Goal: Task Accomplishment & Management: Complete application form

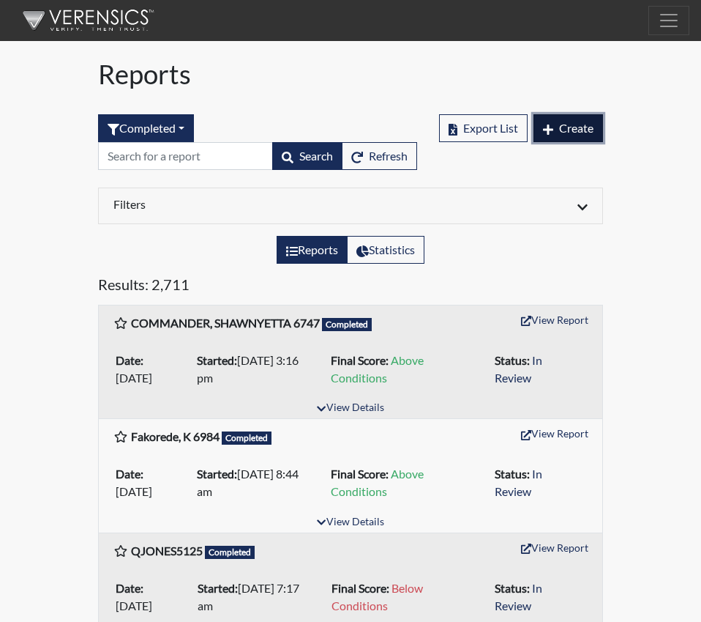
click at [570, 123] on span "Create" at bounding box center [576, 128] width 34 height 14
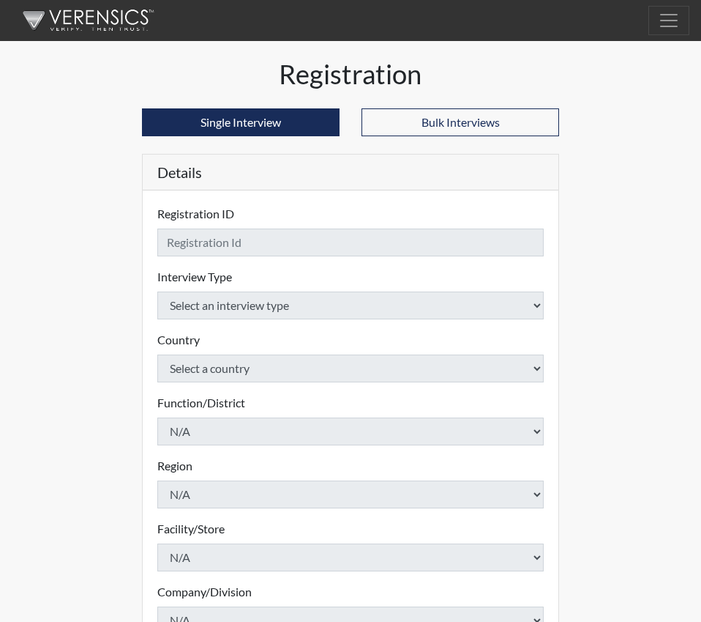
checkbox input "true"
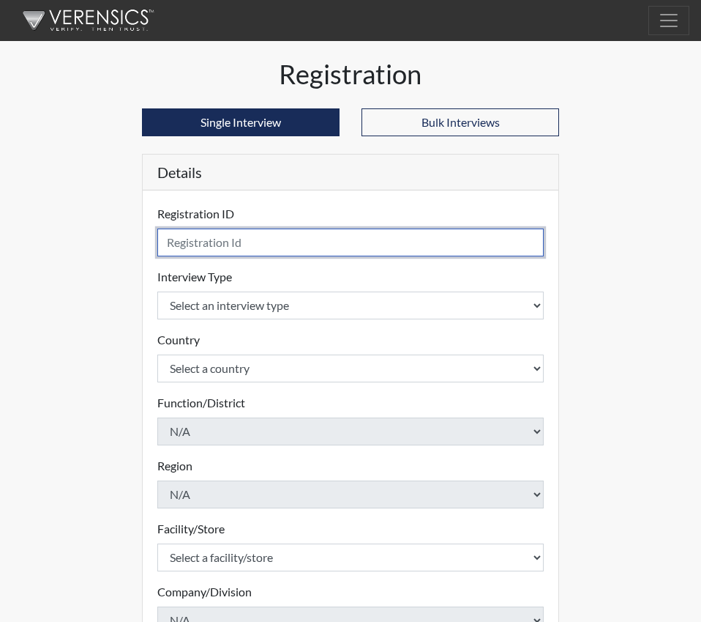
click at [171, 241] on input "text" at bounding box center [350, 242] width 387 height 28
click at [278, 239] on input "[PERSON_NAME]" at bounding box center [350, 242] width 387 height 28
type input "[PERSON_NAME] 6519"
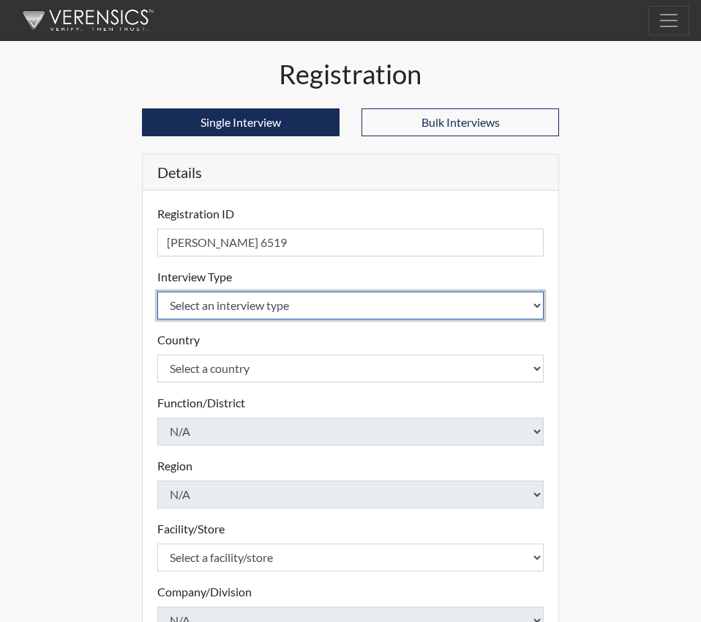
click at [538, 301] on select "Select an interview type Corrections Pre-Employment" at bounding box center [350, 305] width 387 height 28
select select "ff733e93-e1bf-11ea-9c9f-0eff0cf7eb8f"
click at [157, 291] on select "Select an interview type Corrections Pre-Employment" at bounding box center [350, 305] width 387 height 28
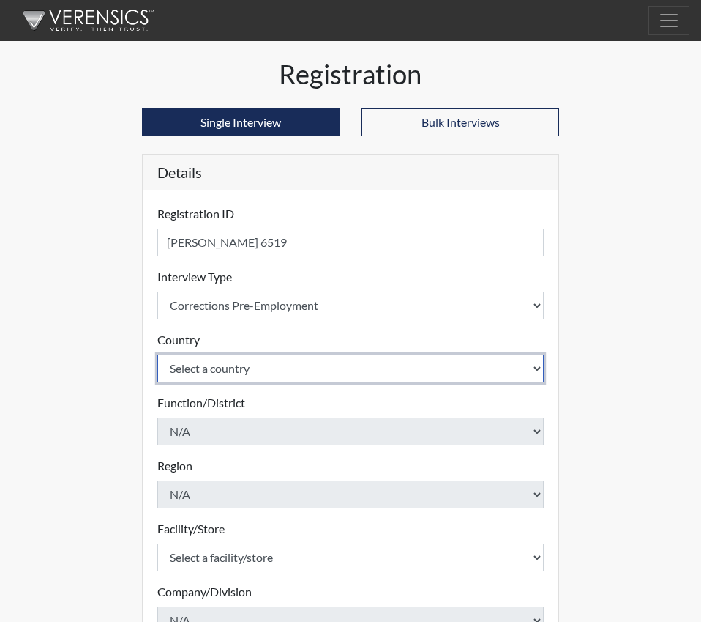
click at [537, 370] on select "Select a country [GEOGRAPHIC_DATA] [GEOGRAPHIC_DATA]" at bounding box center [350, 368] width 387 height 28
select select "united-states-of-[GEOGRAPHIC_DATA]"
click at [157, 354] on select "Select a country [GEOGRAPHIC_DATA] [GEOGRAPHIC_DATA]" at bounding box center [350, 368] width 387 height 28
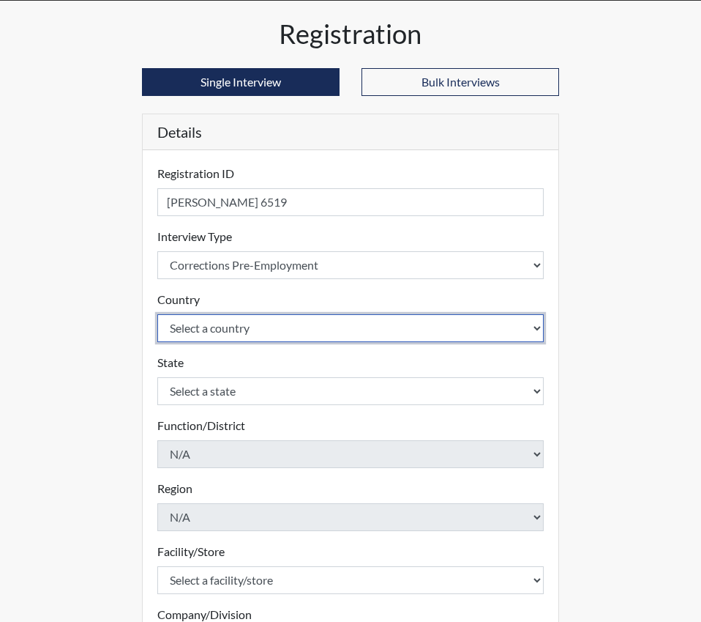
scroll to position [73, 0]
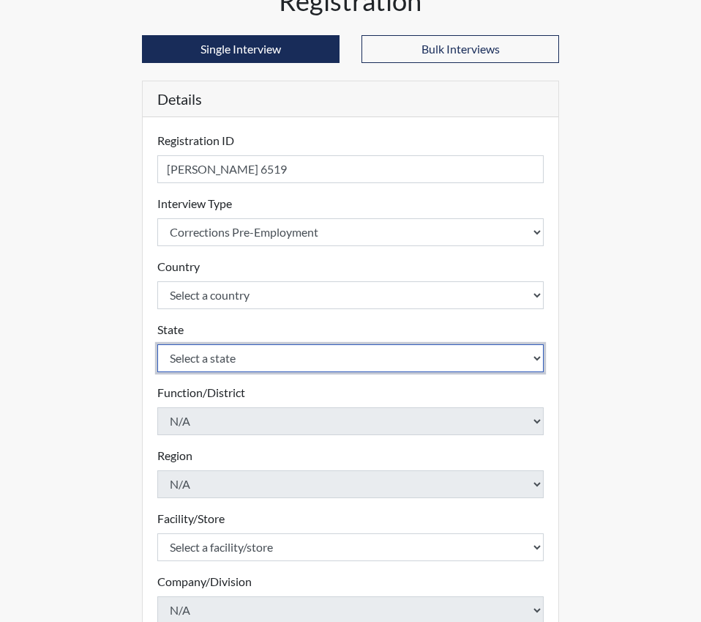
click at [533, 357] on select "Select a state [US_STATE] [US_STATE] [US_STATE] [US_STATE] [US_STATE] [US_STATE…" at bounding box center [350, 358] width 387 height 28
select select "SC"
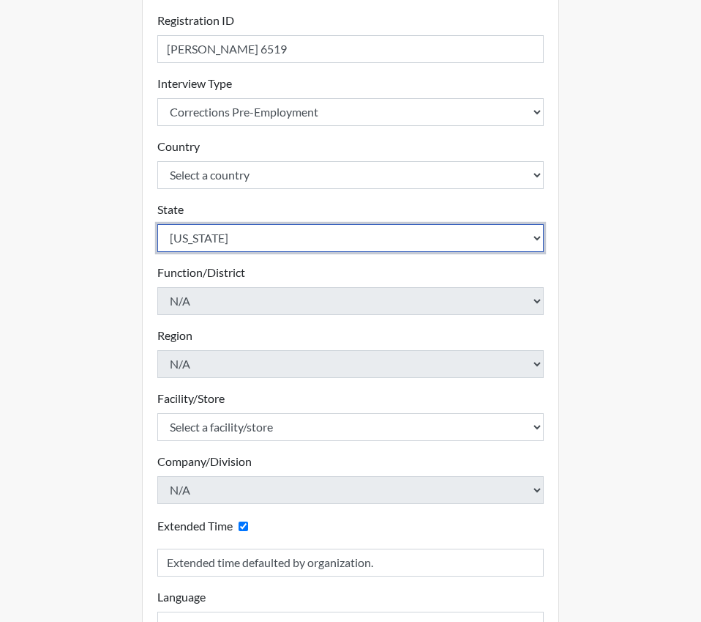
scroll to position [220, 0]
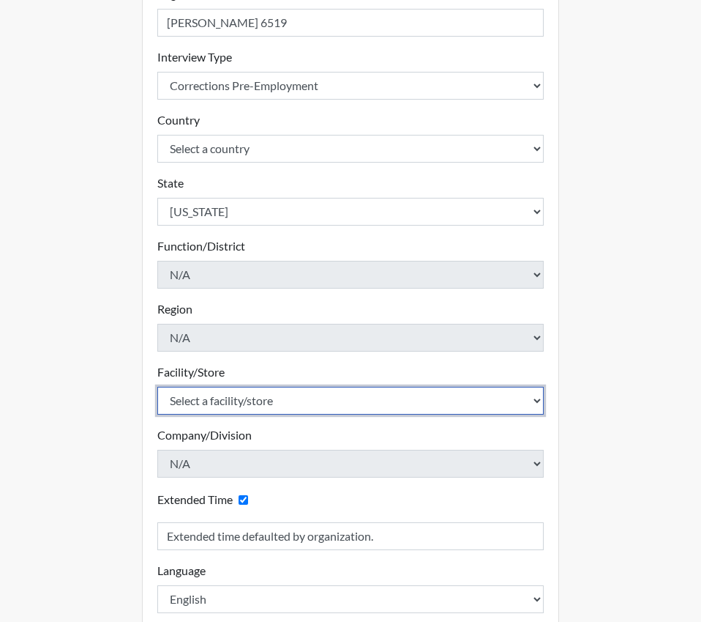
click at [536, 403] on select "Select a facility/store [GEOGRAPHIC_DATA] CI Broad River CI [PERSON_NAME] CI Di…" at bounding box center [350, 401] width 387 height 28
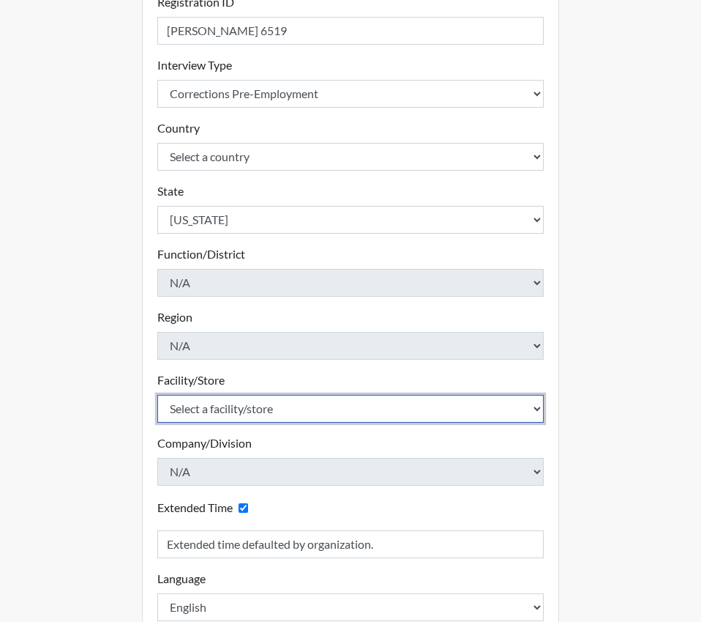
scroll to position [302, 0]
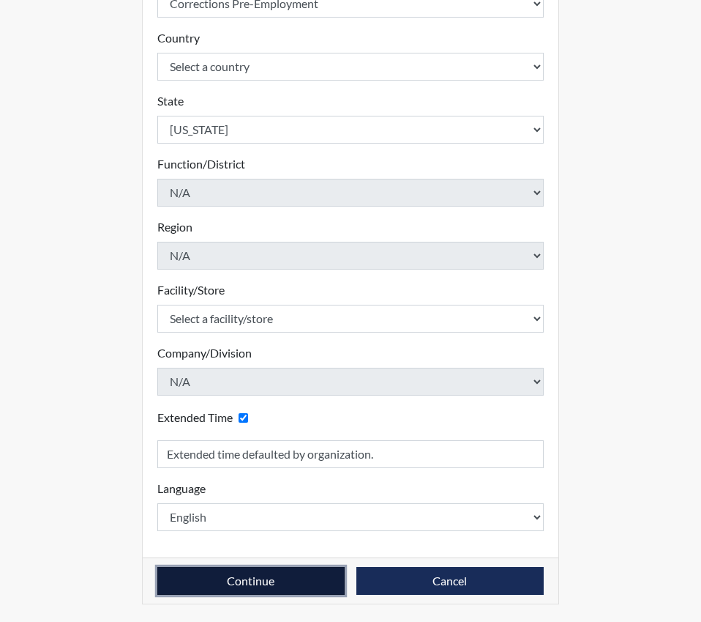
click at [286, 589] on button "Continue" at bounding box center [250, 581] width 187 height 28
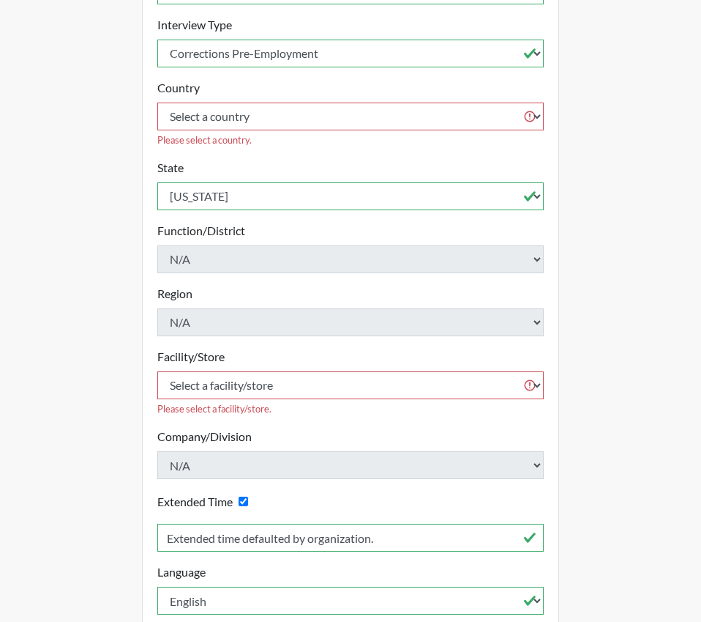
scroll to position [155, 0]
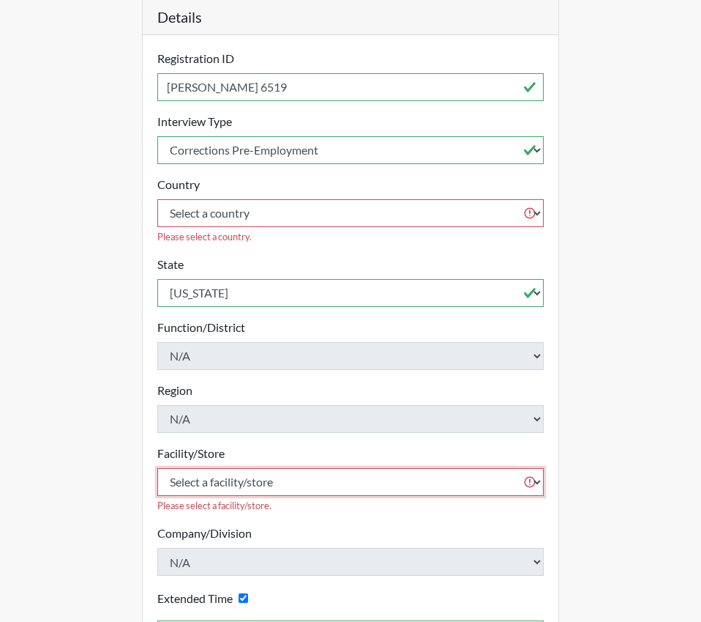
click at [415, 468] on select "Select a facility/store [GEOGRAPHIC_DATA] CI Broad River CI [PERSON_NAME] CI Di…" at bounding box center [350, 482] width 387 height 28
select select "190798da-940c-4a61-8975-3d1dce88d2fe"
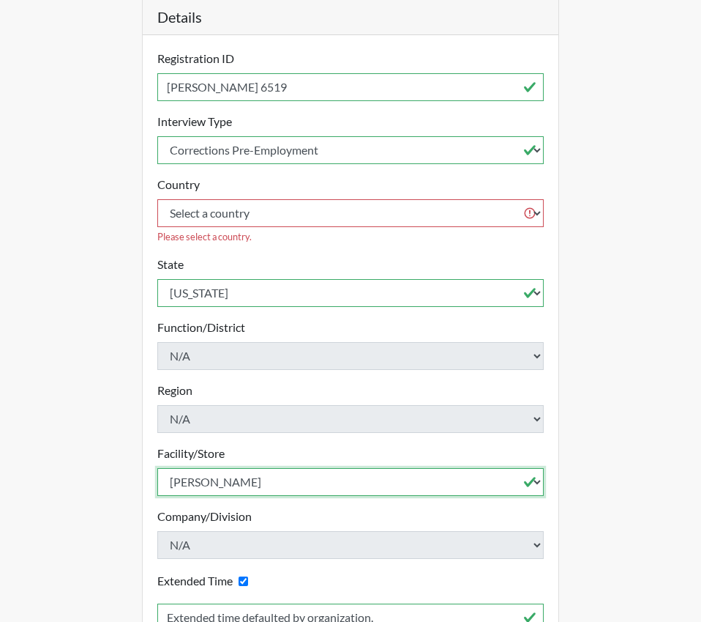
click at [157, 468] on select "Select a facility/store [GEOGRAPHIC_DATA] CI Broad River CI [PERSON_NAME] CI Di…" at bounding box center [350, 482] width 387 height 28
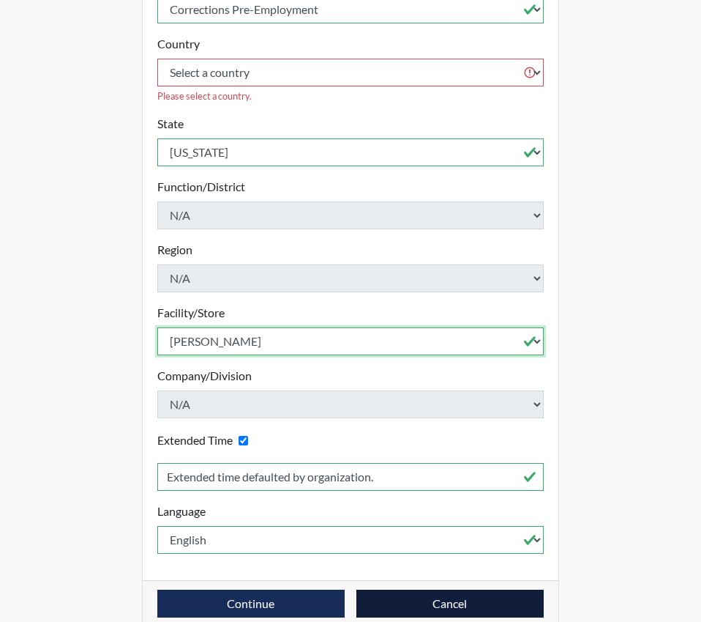
scroll to position [302, 0]
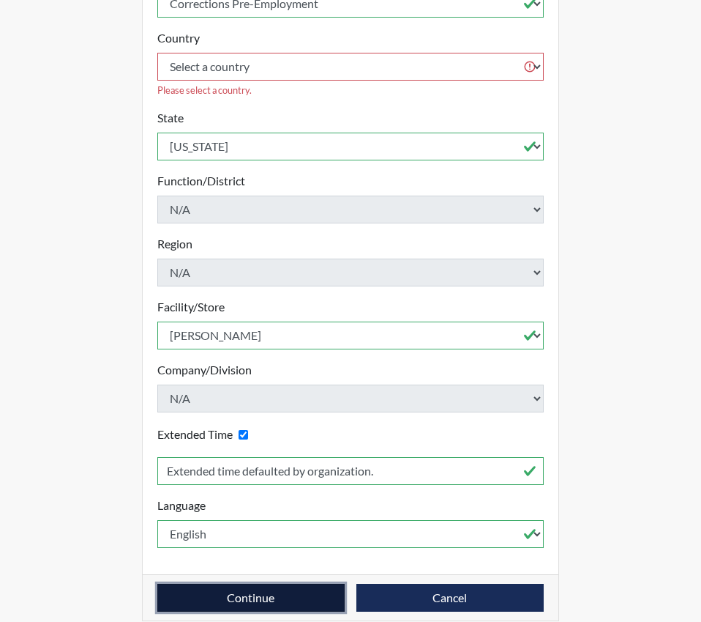
click at [242, 584] on button "Continue" at bounding box center [250, 598] width 187 height 28
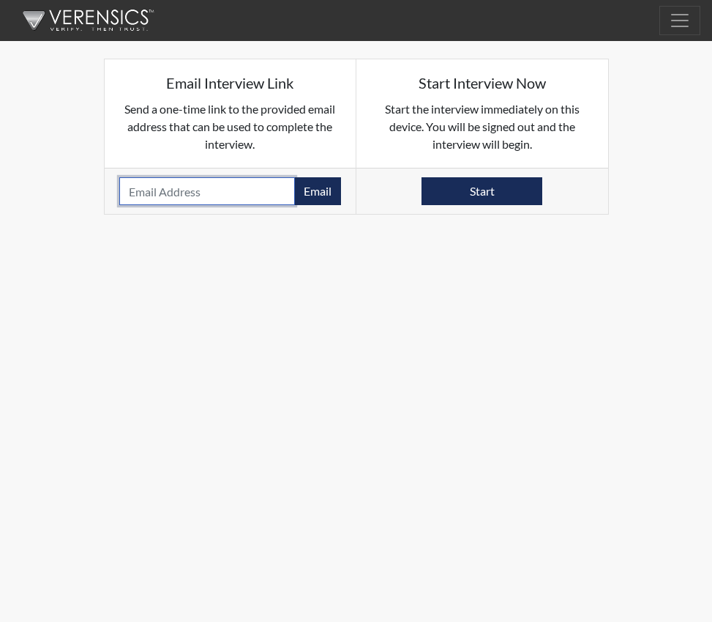
paste input "[EMAIL_ADDRESS][DOMAIN_NAME]"
type input "[EMAIL_ADDRESS][DOMAIN_NAME]"
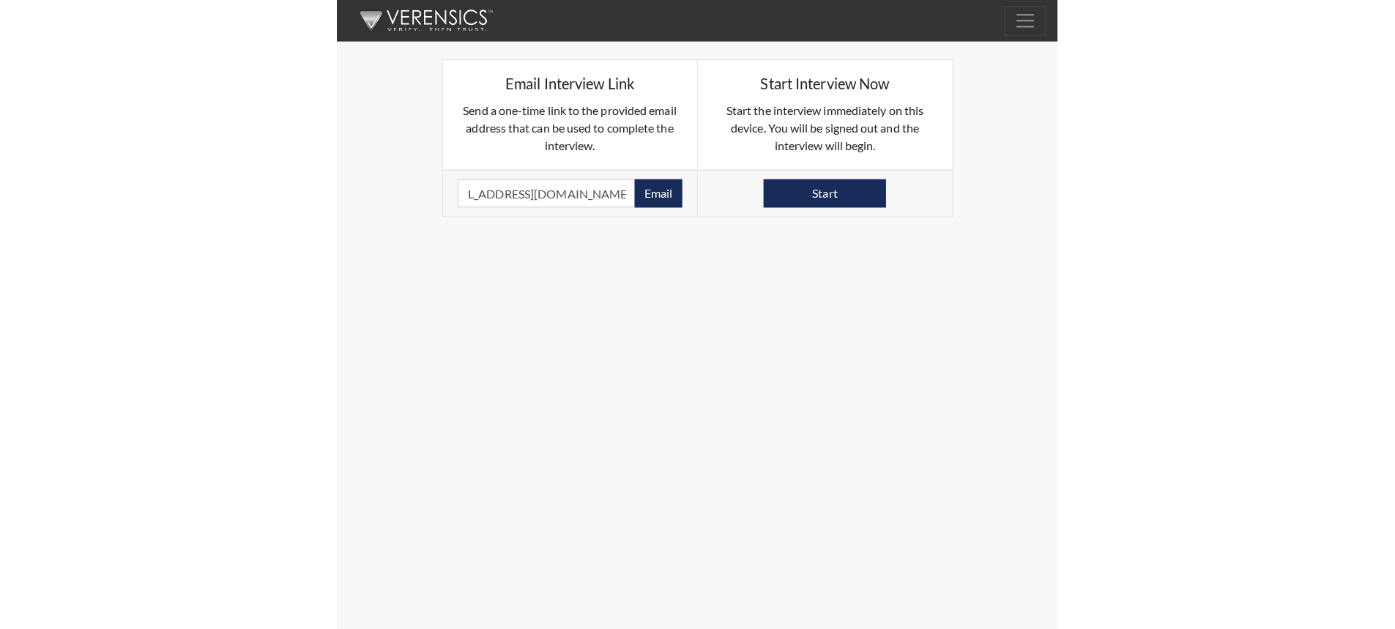
scroll to position [0, 0]
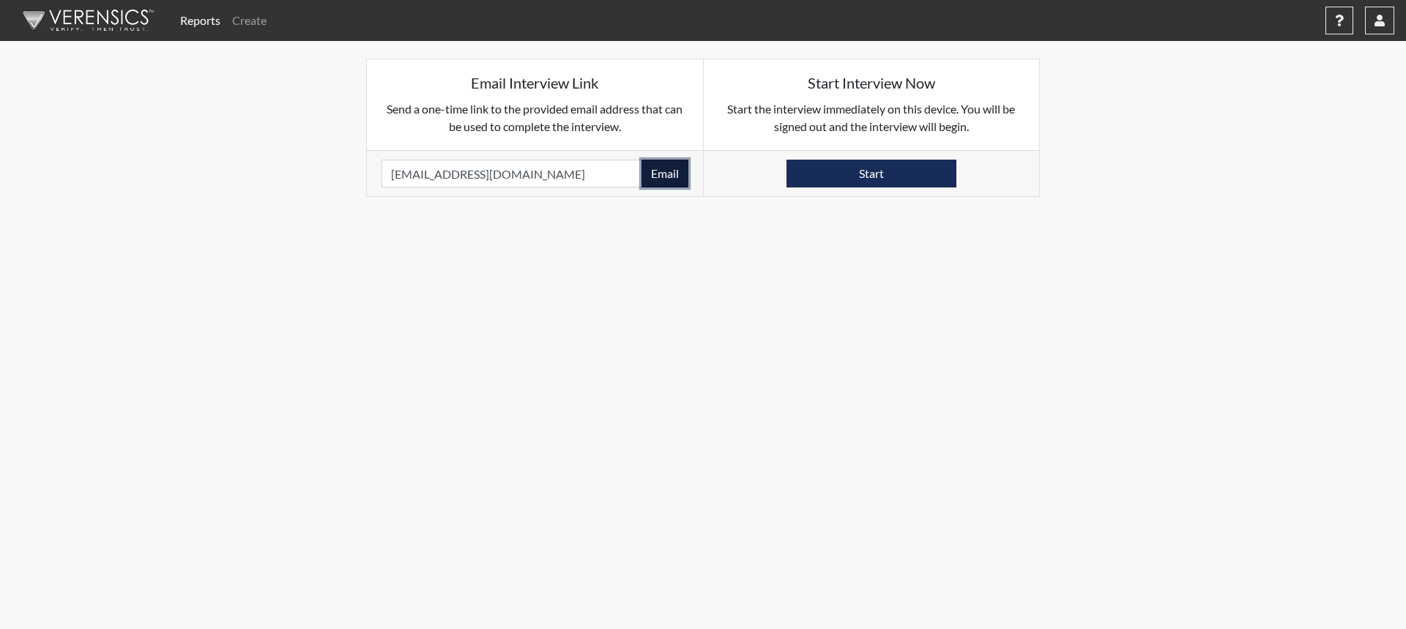
click at [663, 174] on button "Email" at bounding box center [664, 174] width 47 height 28
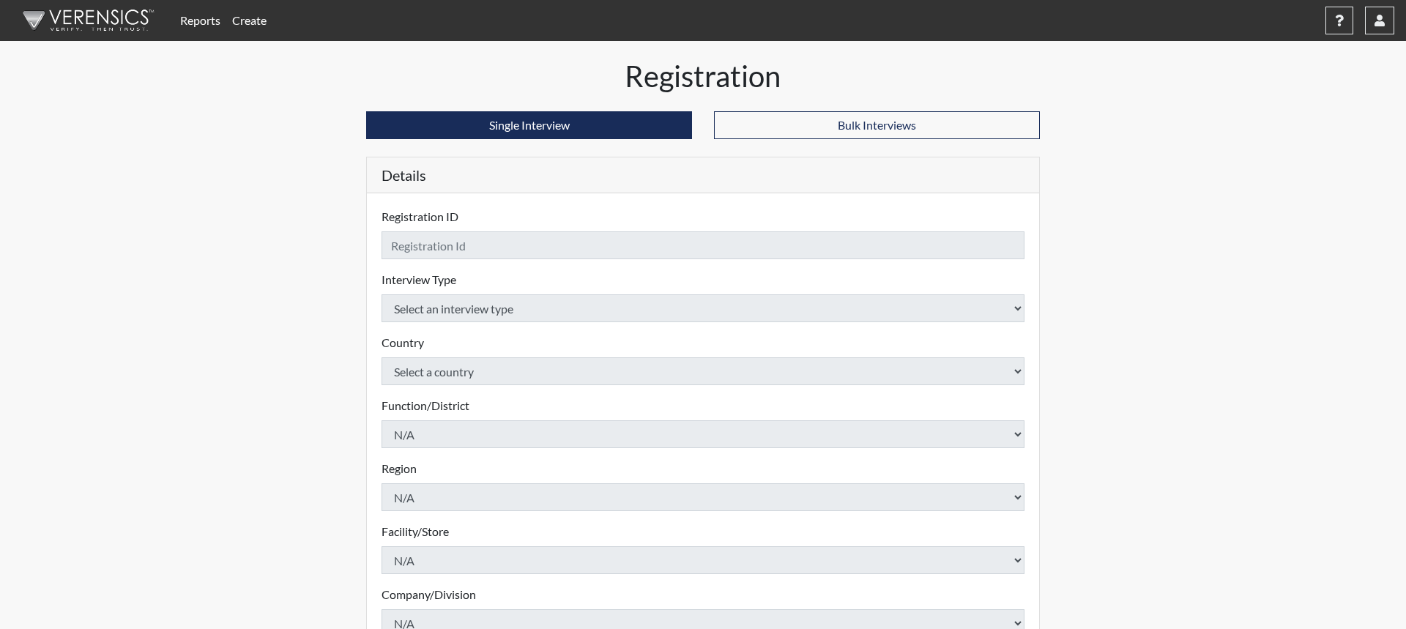
checkbox input "true"
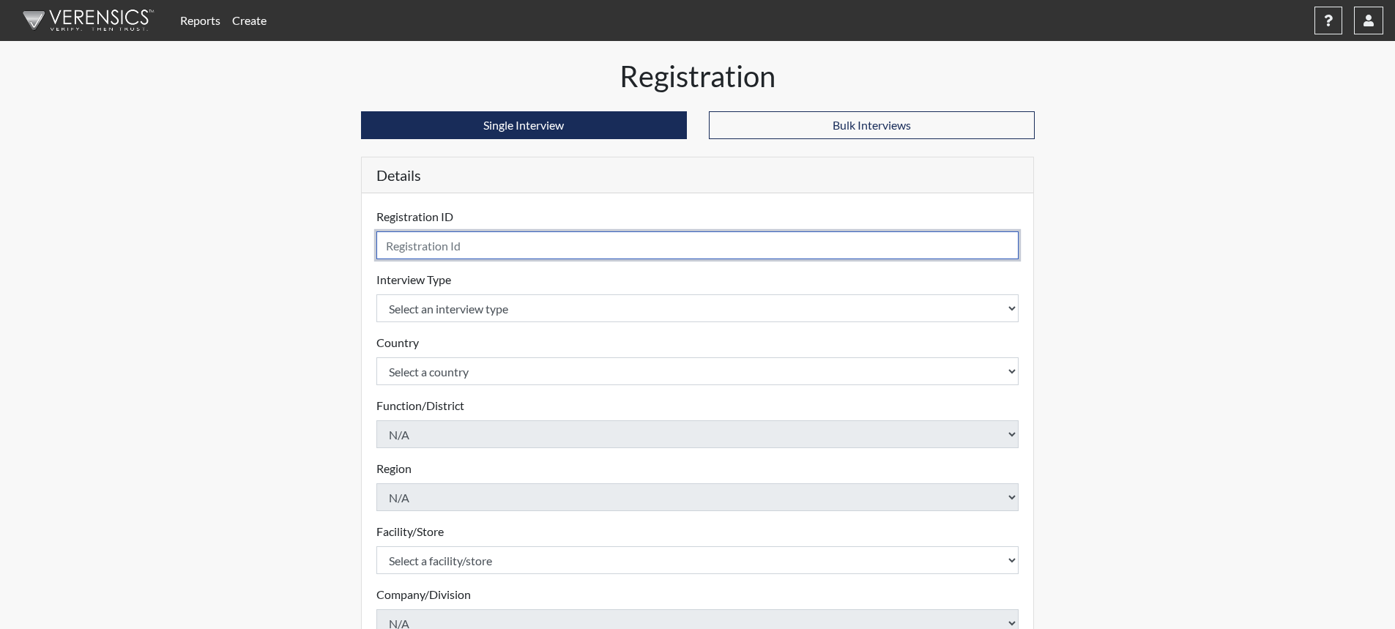
click at [445, 243] on input "text" at bounding box center [697, 245] width 643 height 28
type input "[PERSON_NAME] 6519"
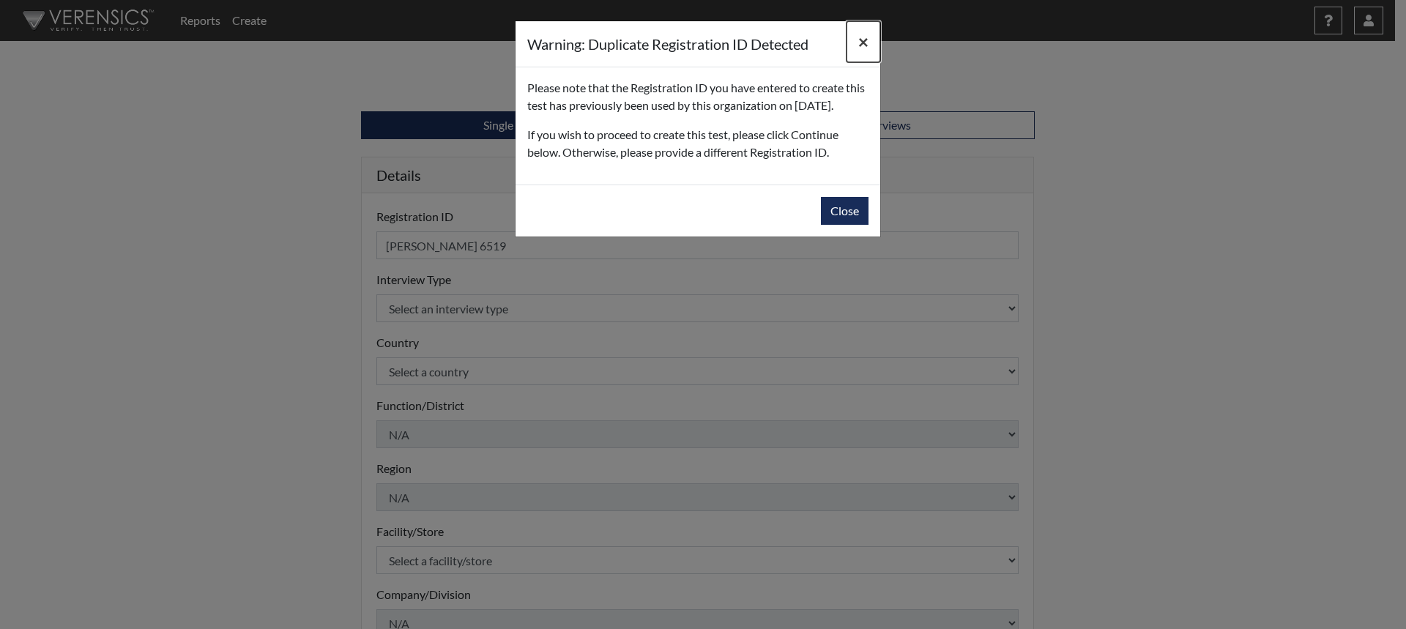
click at [712, 33] on span "×" at bounding box center [863, 41] width 10 height 21
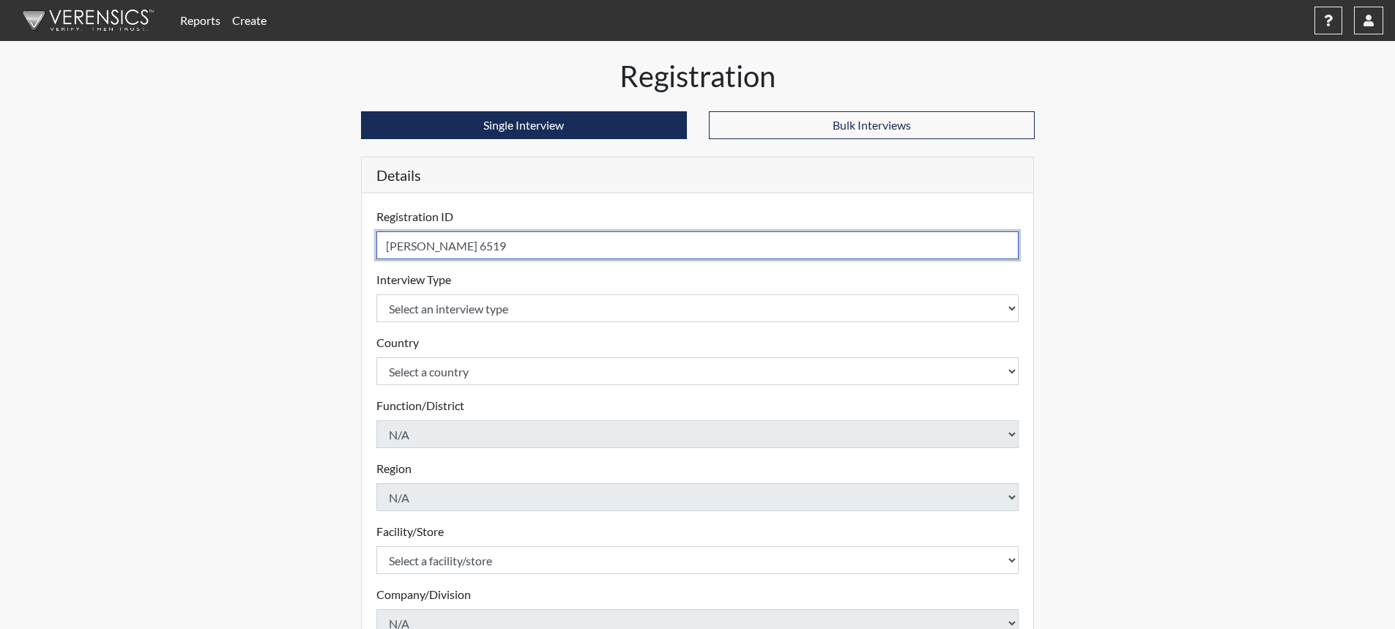
click at [540, 244] on input "[PERSON_NAME] 6519" at bounding box center [697, 245] width 643 height 28
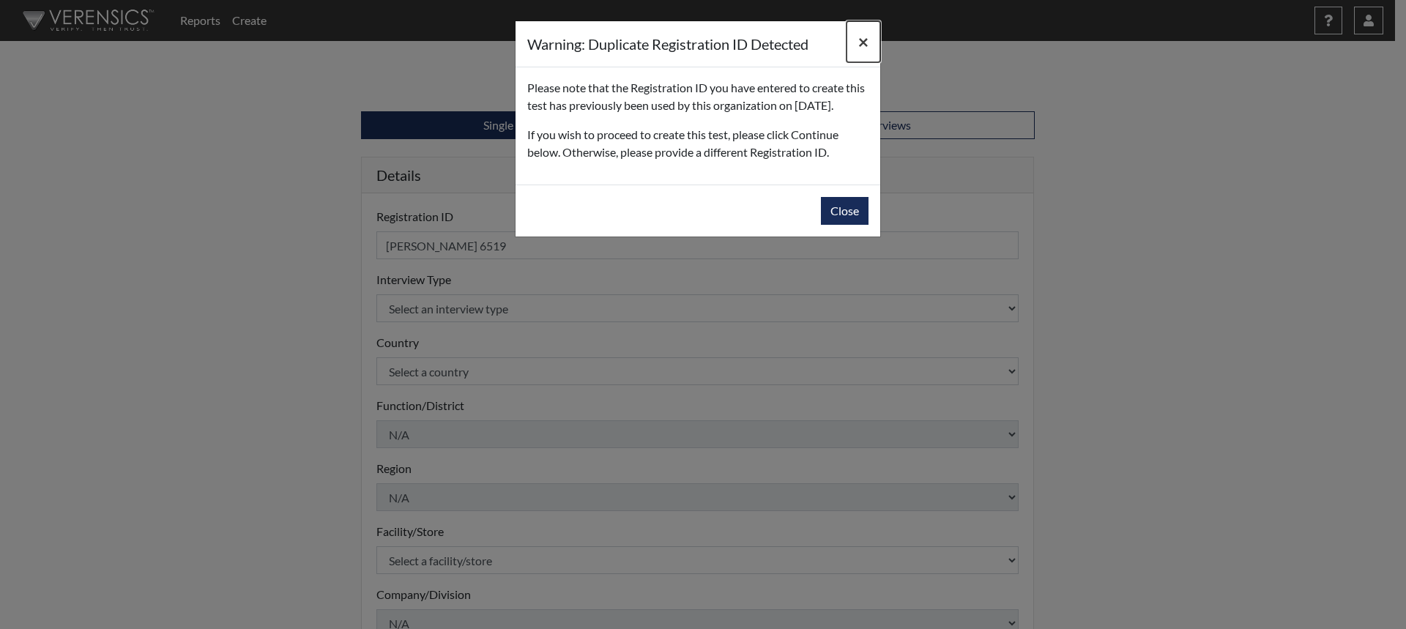
click at [712, 41] on span "×" at bounding box center [863, 41] width 10 height 21
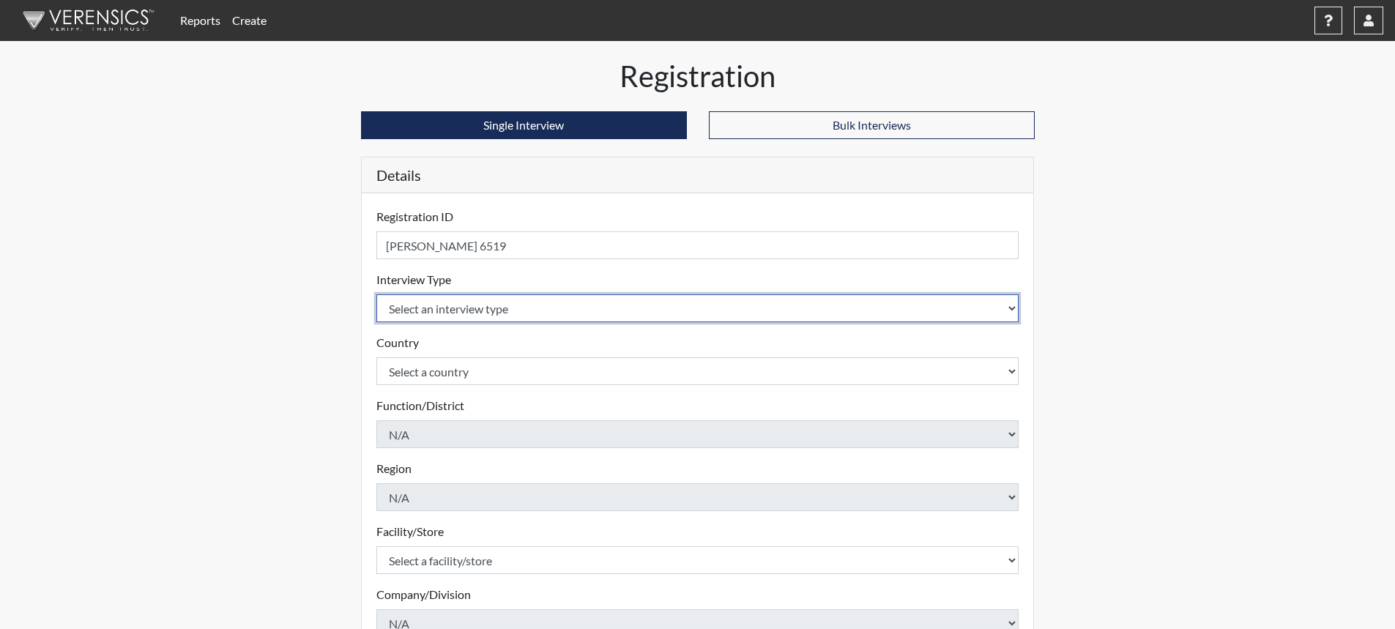
click at [510, 312] on select "Select an interview type Corrections Pre-Employment" at bounding box center [697, 308] width 643 height 28
select select "ff733e93-e1bf-11ea-9c9f-0eff0cf7eb8f"
click at [376, 294] on select "Select an interview type Corrections Pre-Employment" at bounding box center [697, 308] width 643 height 28
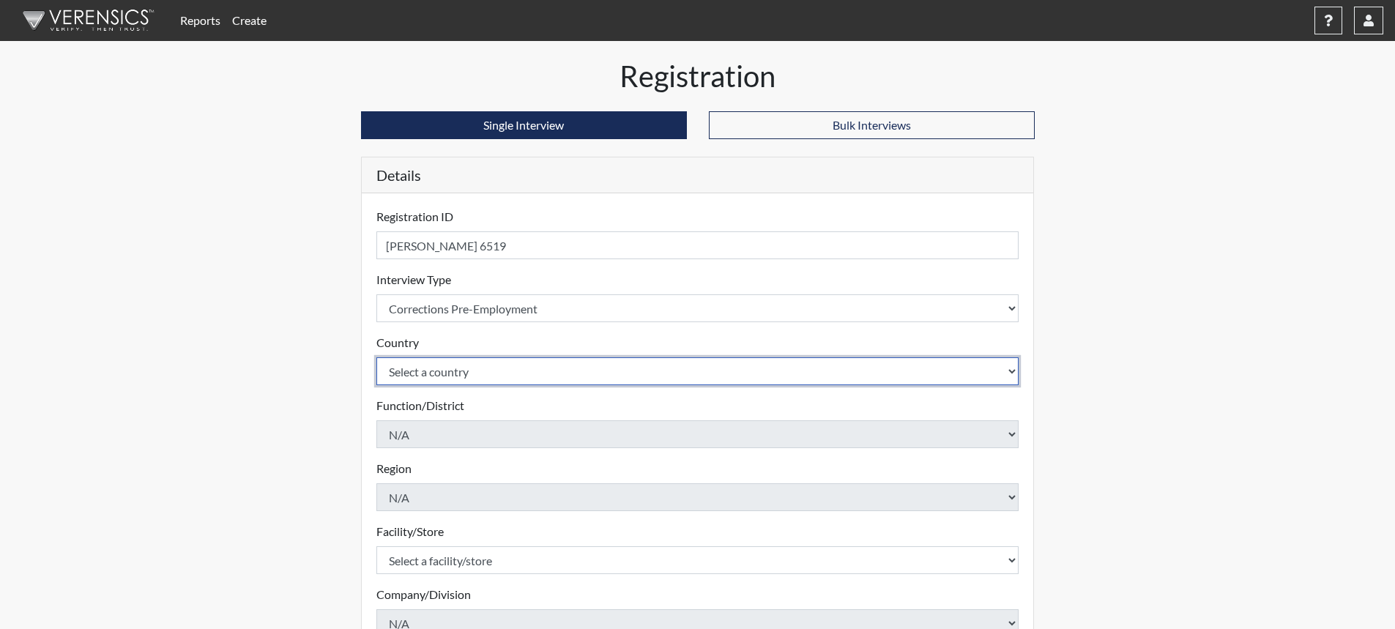
click at [515, 374] on select "Select a country [GEOGRAPHIC_DATA] [GEOGRAPHIC_DATA]" at bounding box center [697, 371] width 643 height 28
select select "united-states-of-[GEOGRAPHIC_DATA]"
click at [376, 357] on select "Select a country [GEOGRAPHIC_DATA] [GEOGRAPHIC_DATA]" at bounding box center [697, 371] width 643 height 28
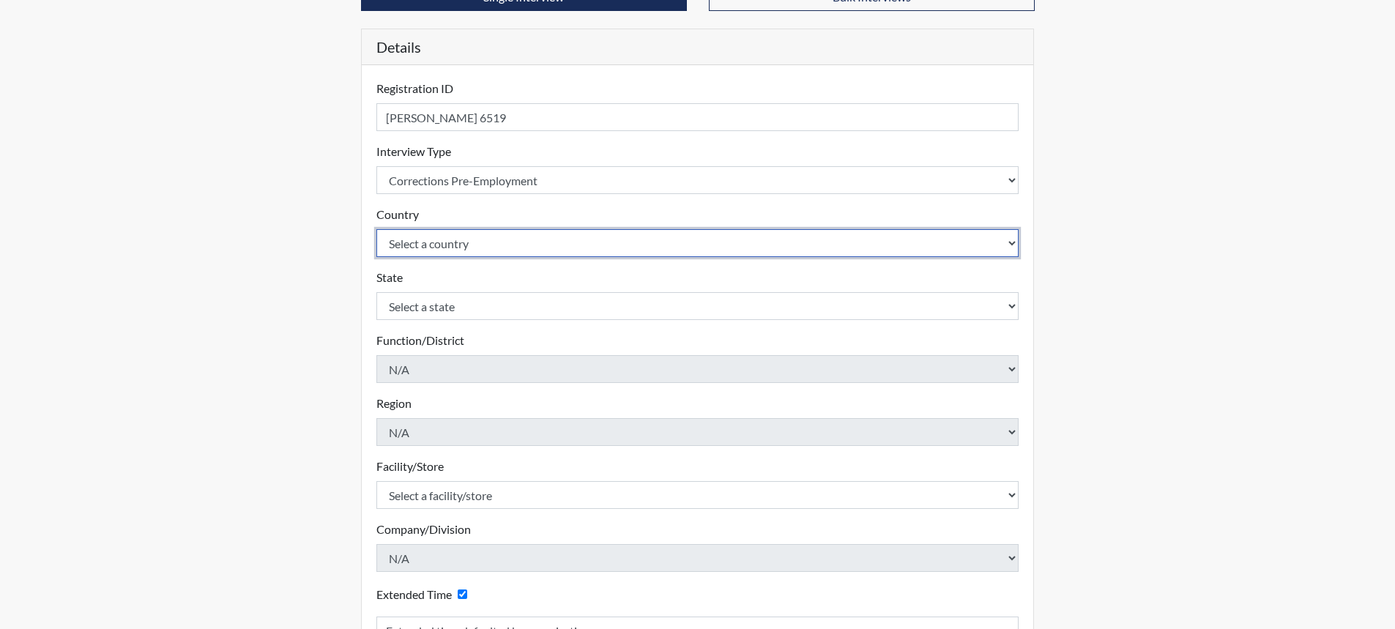
scroll to position [146, 0]
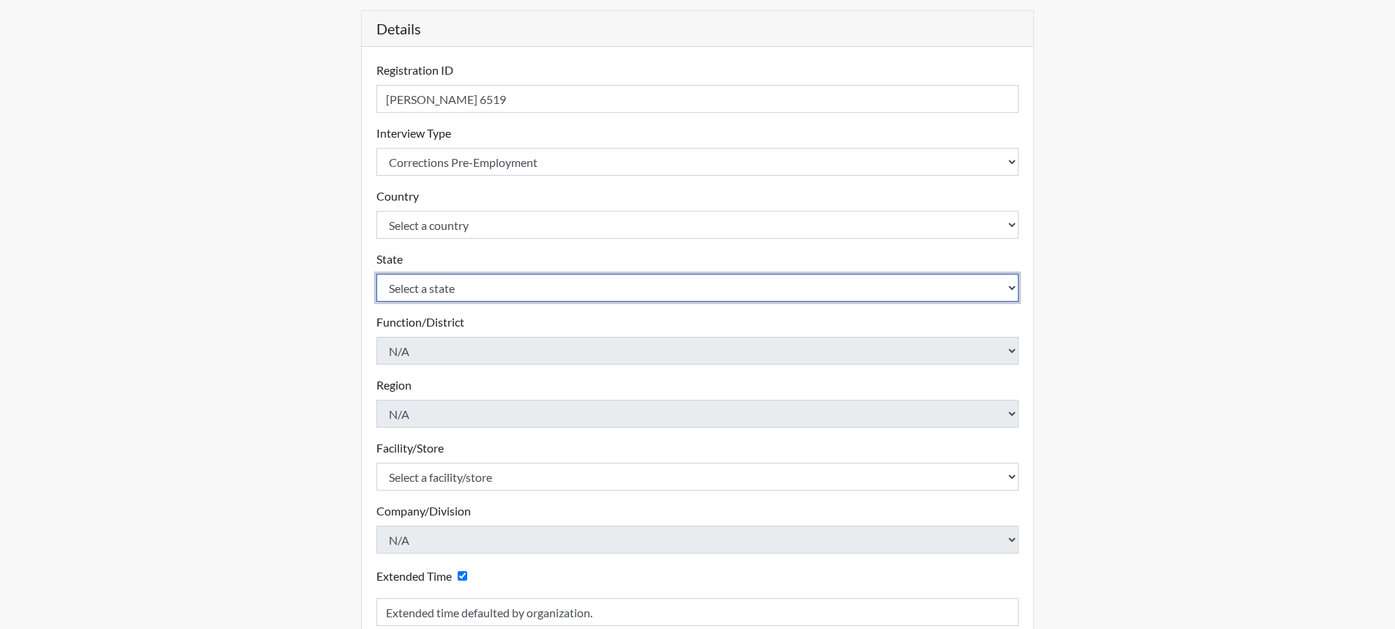
click at [712, 288] on select "Select a state [US_STATE] [US_STATE] [US_STATE] [US_STATE] [US_STATE] [US_STATE…" at bounding box center [697, 288] width 643 height 28
select select "SC"
click at [376, 274] on select "Select a state [US_STATE] [US_STATE] [US_STATE] [US_STATE] [US_STATE] [US_STATE…" at bounding box center [697, 288] width 643 height 28
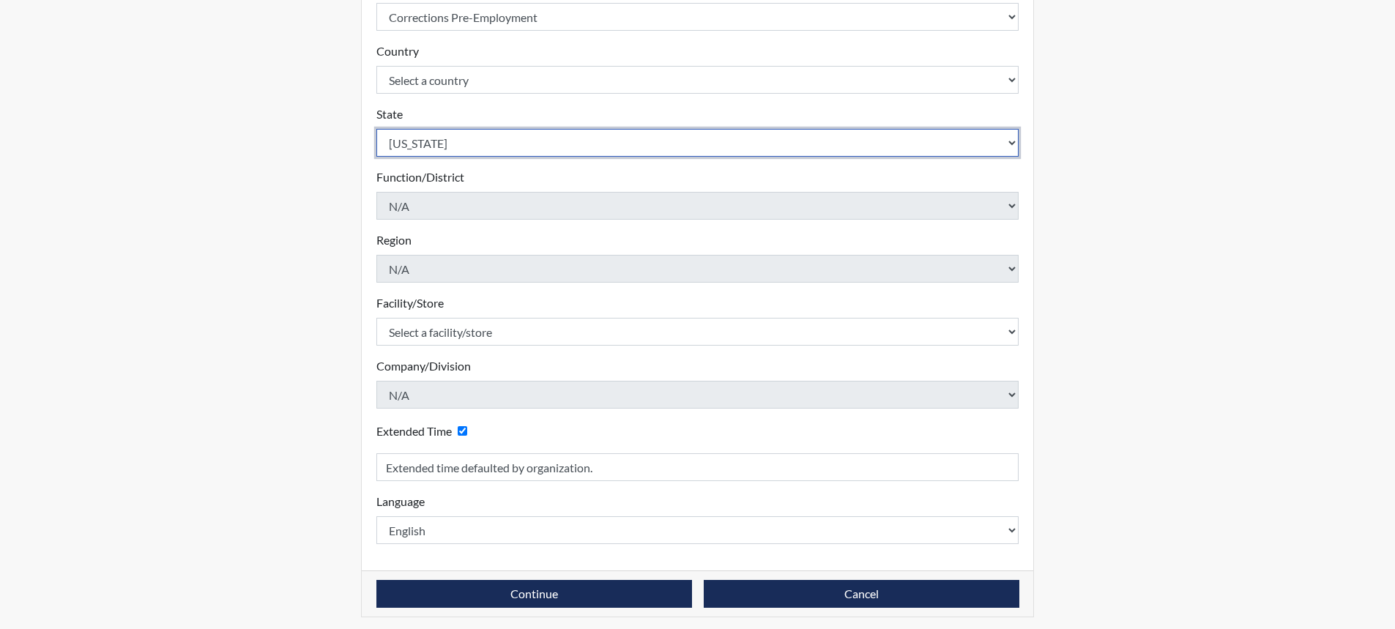
scroll to position [293, 0]
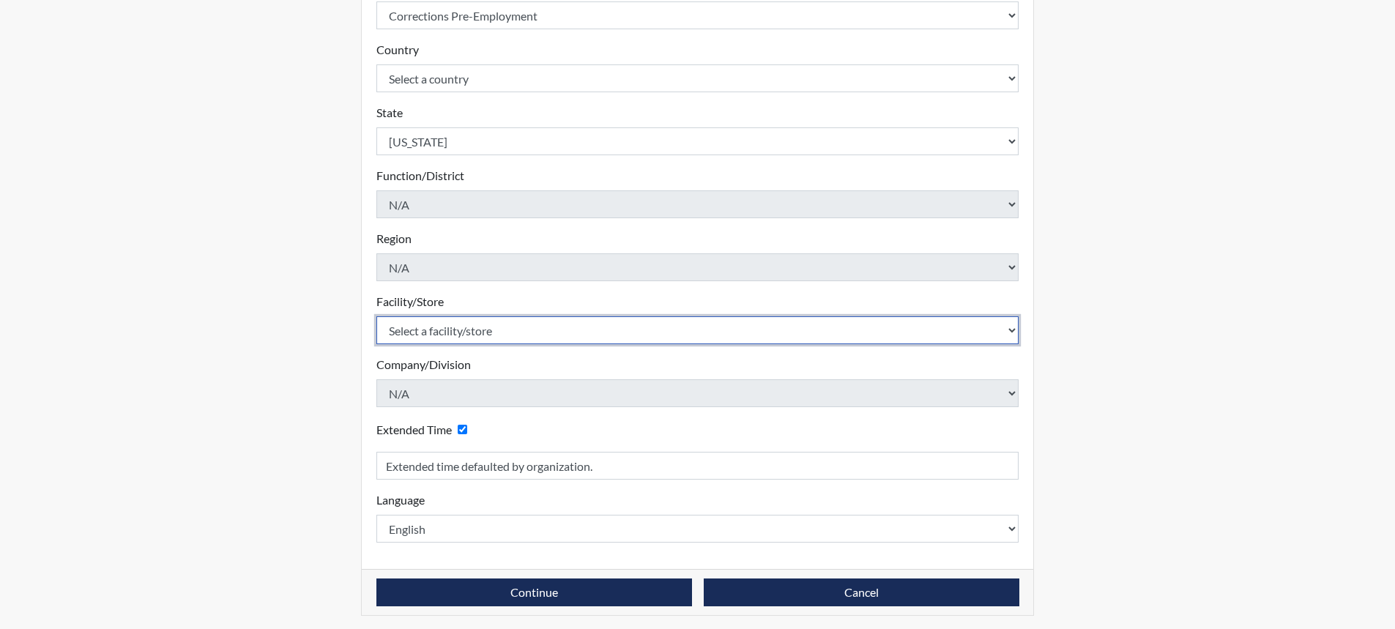
click at [712, 324] on select "Select a facility/store [GEOGRAPHIC_DATA] CI Broad River CI [PERSON_NAME] CI Di…" at bounding box center [697, 330] width 643 height 28
select select "190798da-940c-4a61-8975-3d1dce88d2fe"
click at [376, 316] on select "Select a facility/store [GEOGRAPHIC_DATA] CI Broad River CI [PERSON_NAME] CI Di…" at bounding box center [697, 330] width 643 height 28
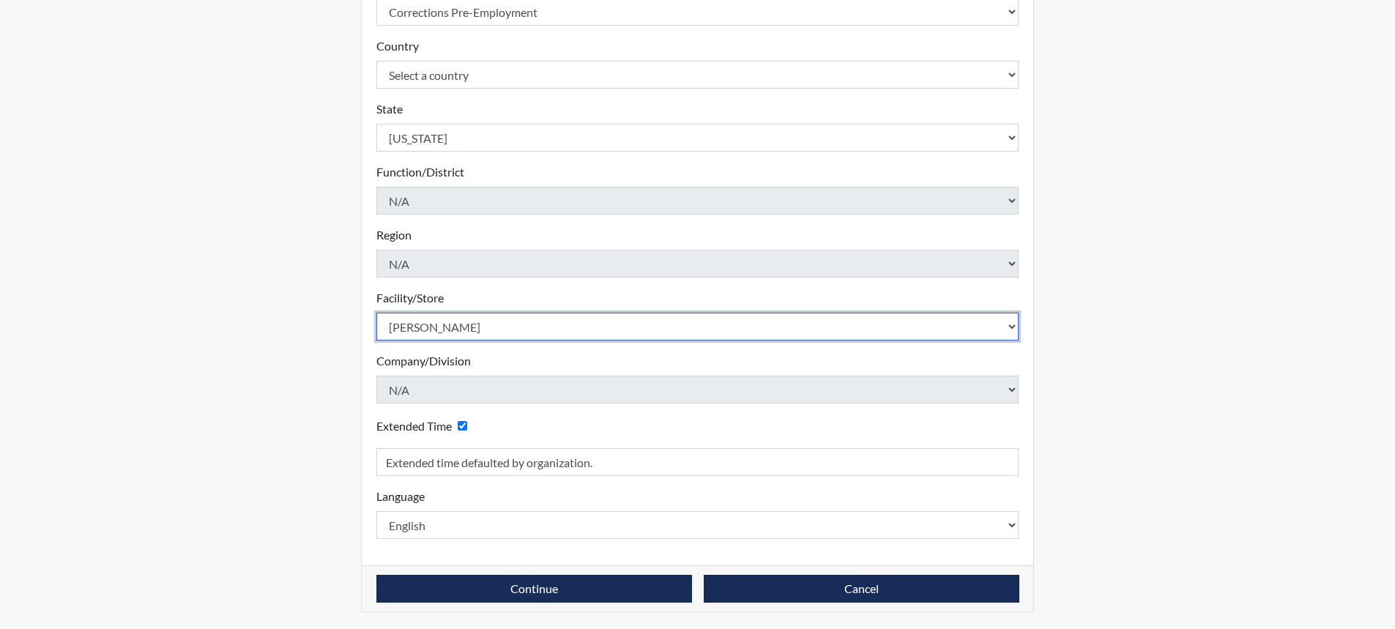
scroll to position [297, 0]
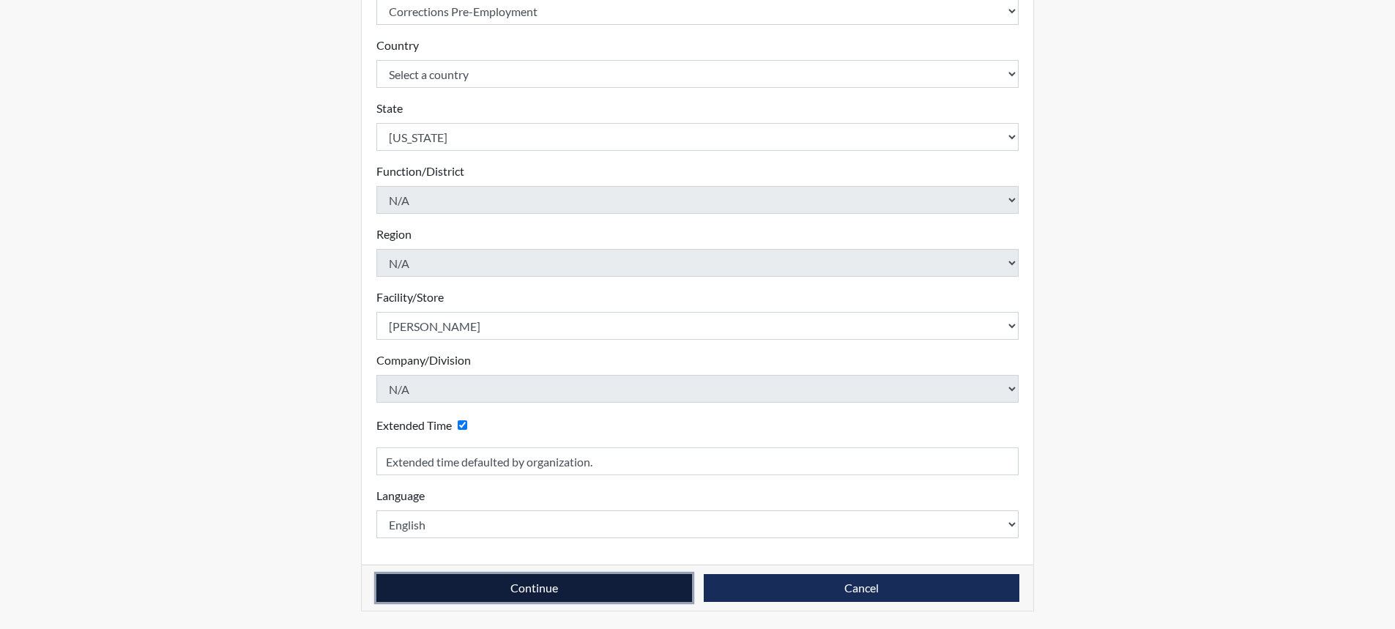
click at [504, 584] on button "Continue" at bounding box center [534, 588] width 316 height 28
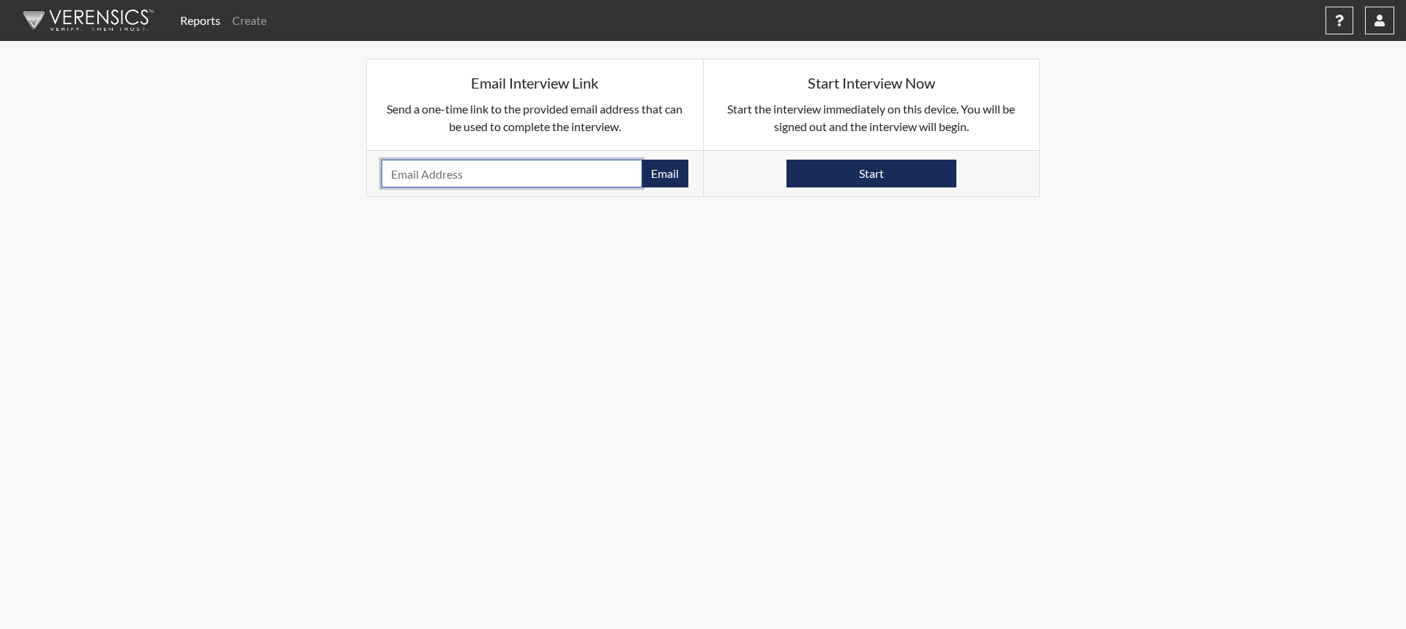
click at [409, 174] on input "email" at bounding box center [511, 174] width 261 height 28
type input "[EMAIL_ADDRESS][DOMAIN_NAME]"
click at [668, 171] on button "Email" at bounding box center [664, 174] width 47 height 28
